Goal: Transaction & Acquisition: Book appointment/travel/reservation

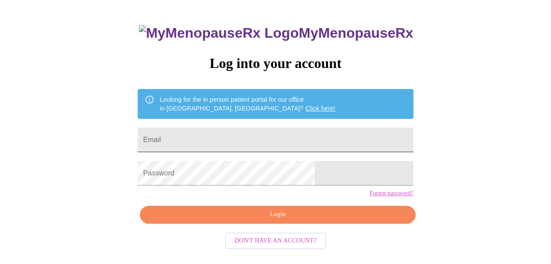
scroll to position [49, 0]
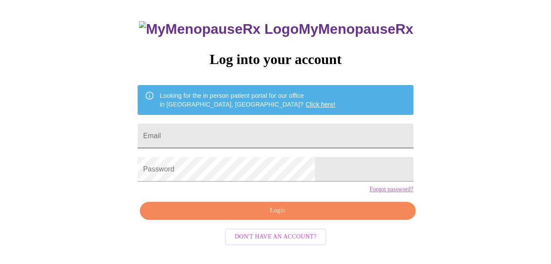
click at [263, 132] on input "Email" at bounding box center [275, 136] width 275 height 25
type input "[EMAIL_ADDRESS][DOMAIN_NAME]"
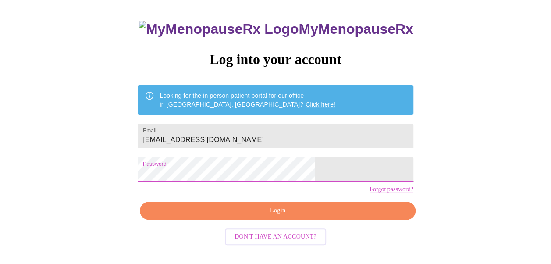
click at [268, 216] on span "Login" at bounding box center [277, 210] width 255 height 11
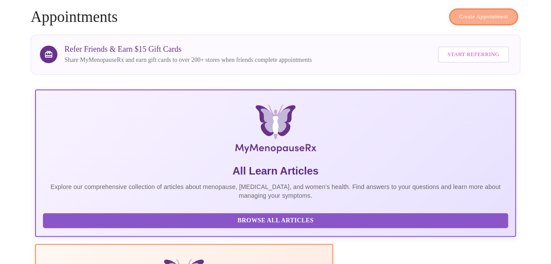
click at [481, 12] on span "Create Appointment" at bounding box center [483, 17] width 49 height 10
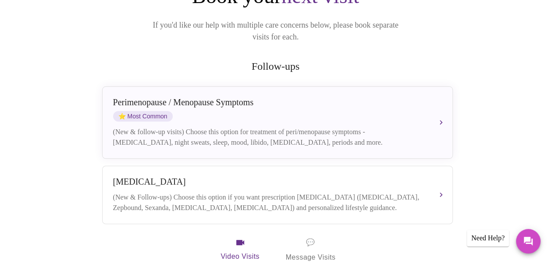
scroll to position [130, 0]
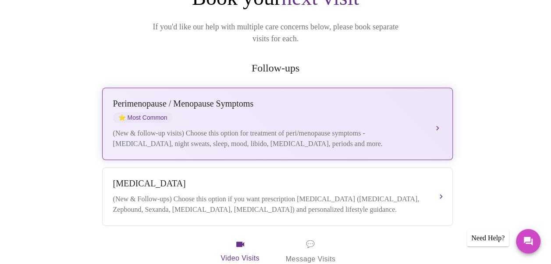
click at [302, 106] on div "Perimenopause / Menopause Symptoms ⭐ Most Common" at bounding box center [268, 111] width 311 height 24
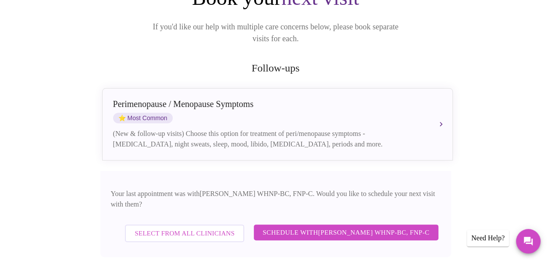
click at [322, 226] on span "Schedule with Jenny Kowalczyk WHNP-BC, FNP-C" at bounding box center [345, 231] width 166 height 11
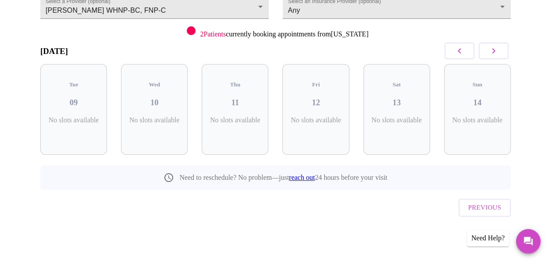
scroll to position [93, 0]
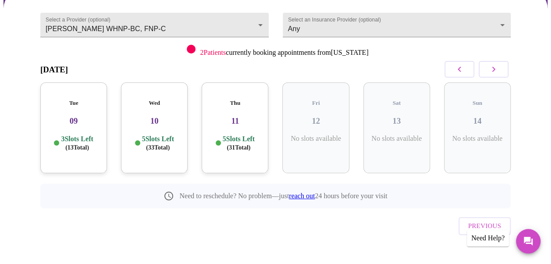
click at [168, 116] on h3 "10" at bounding box center [154, 121] width 53 height 10
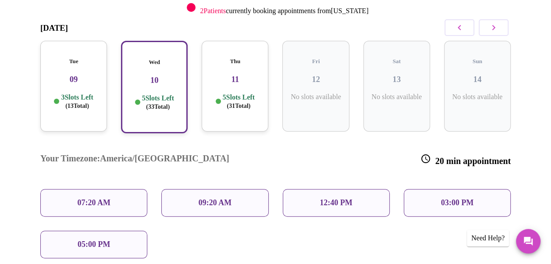
scroll to position [135, 0]
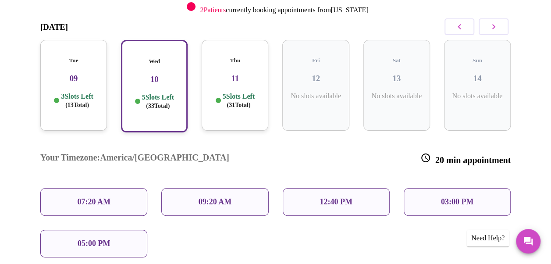
click at [436, 188] on div "03:00 PM" at bounding box center [456, 202] width 107 height 28
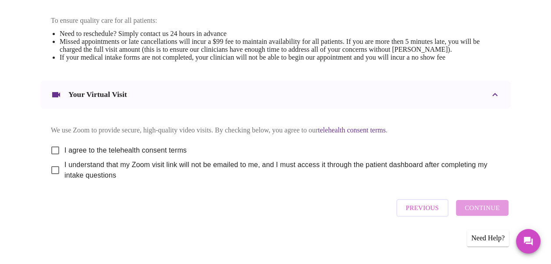
scroll to position [379, 0]
click at [53, 151] on input "I agree to the telehealth consent terms" at bounding box center [55, 150] width 18 height 18
checkbox input "true"
click at [49, 174] on input "I understand that my Zoom visit link will not be emailed to me, and I must acce…" at bounding box center [55, 170] width 18 height 18
checkbox input "true"
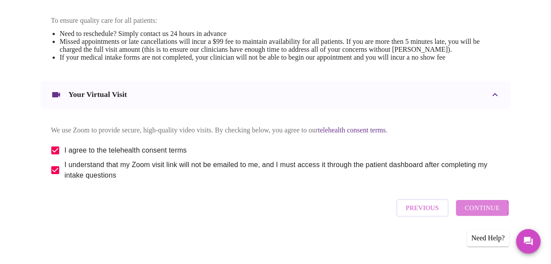
click at [474, 213] on span "Continue" at bounding box center [481, 207] width 35 height 11
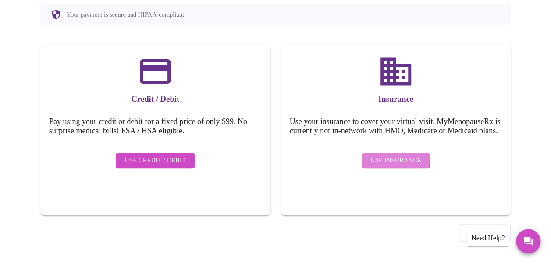
click at [377, 159] on span "Use Insurance" at bounding box center [395, 160] width 50 height 11
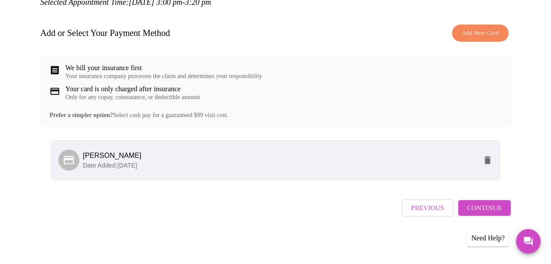
scroll to position [124, 0]
click at [484, 211] on span "Continue" at bounding box center [483, 207] width 35 height 11
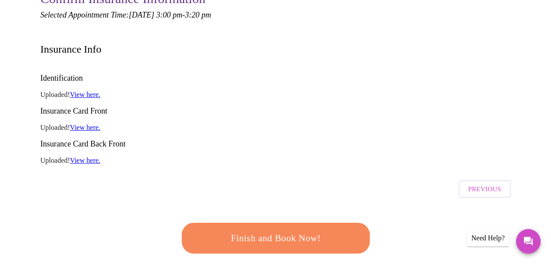
scroll to position [109, 0]
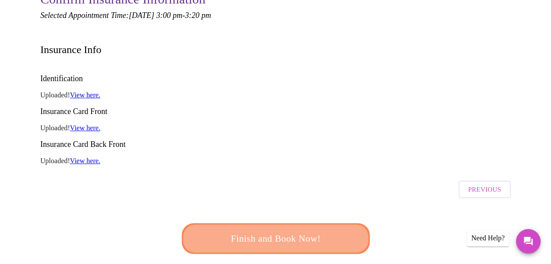
click at [283, 230] on span "Finish and Book Now!" at bounding box center [275, 238] width 162 height 16
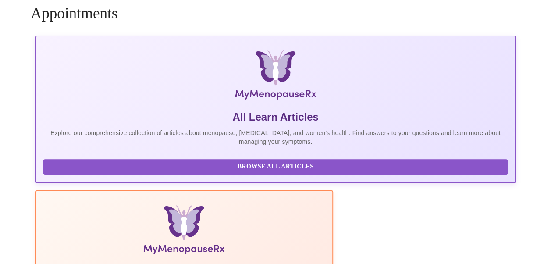
scroll to position [109, 0]
